Goal: Navigation & Orientation: Go to known website

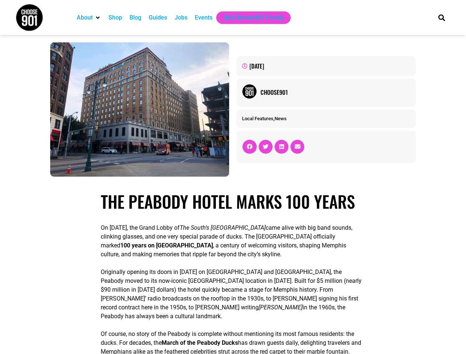
click at [233, 177] on div "September 9, 2025 Choose901 Local Features , News" at bounding box center [326, 110] width 186 height 142
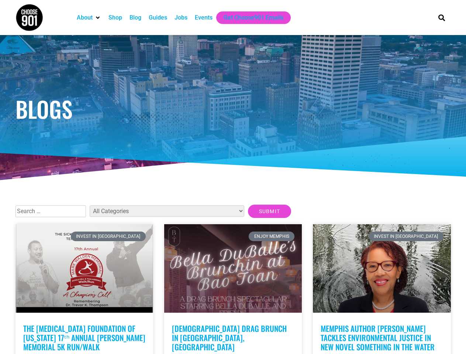
click at [233, 177] on div at bounding box center [233, 109] width 443 height 148
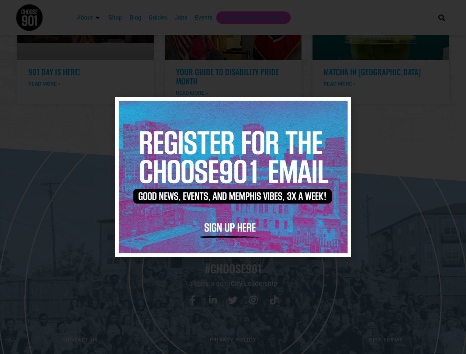
scroll to position [1521, 0]
click at [341, 107] on icon "Close" at bounding box center [341, 107] width 6 height 6
